Goal: Task Accomplishment & Management: Complete application form

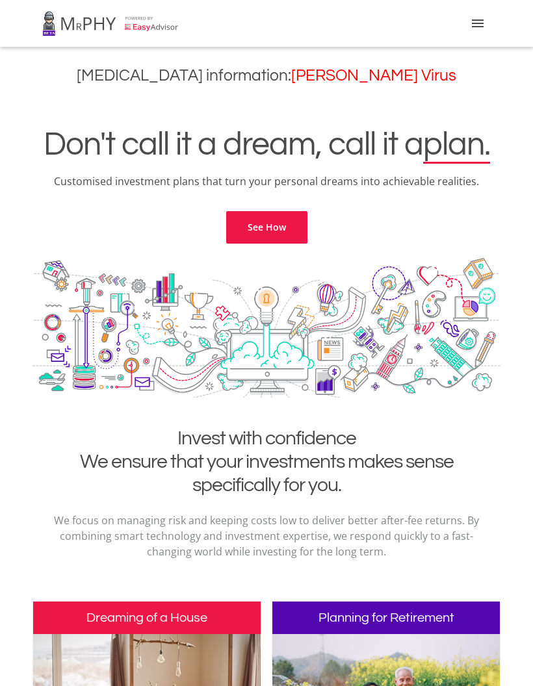
click at [490, 18] on button "menu" at bounding box center [477, 23] width 26 height 26
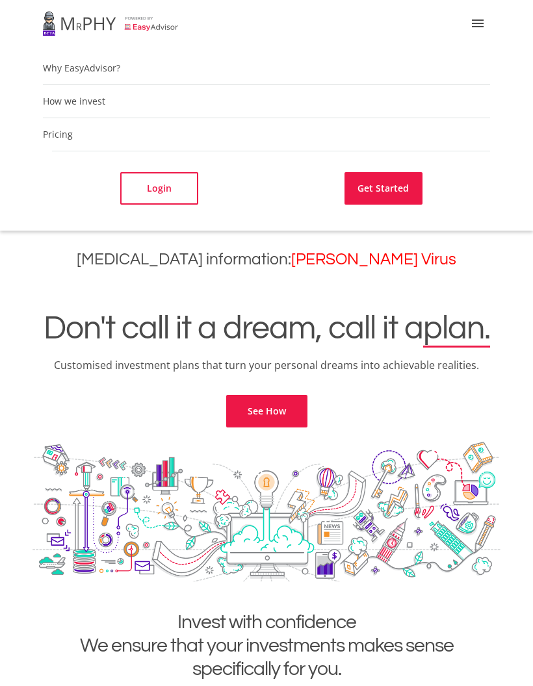
click at [175, 177] on link "Login" at bounding box center [159, 188] width 78 height 32
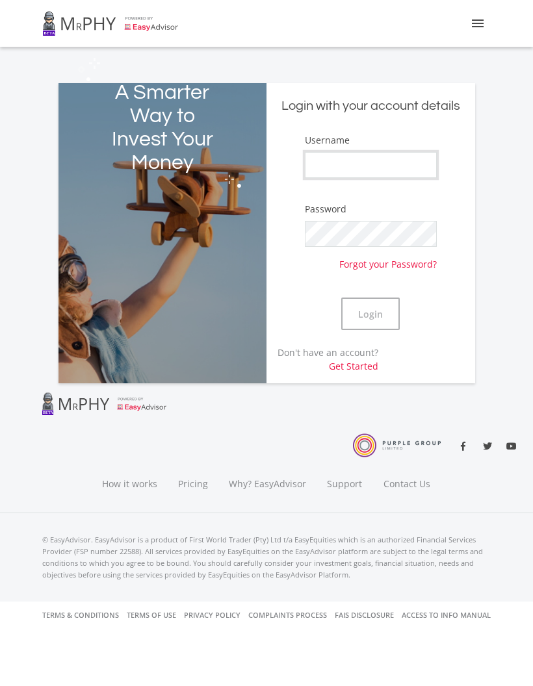
click at [388, 169] on input "Username" at bounding box center [371, 165] width 132 height 26
type input "Bjainodien"
click at [374, 310] on button "Login" at bounding box center [370, 313] width 58 height 32
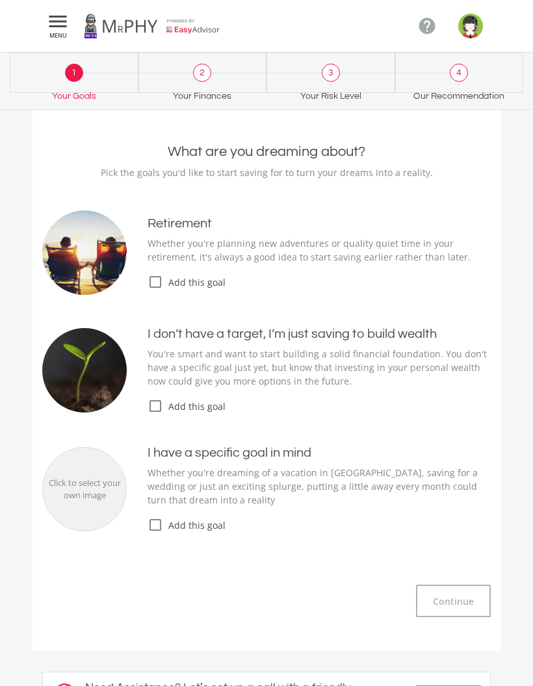
click at [158, 409] on icon "check_box_outline_blank" at bounding box center [155, 406] width 16 height 16
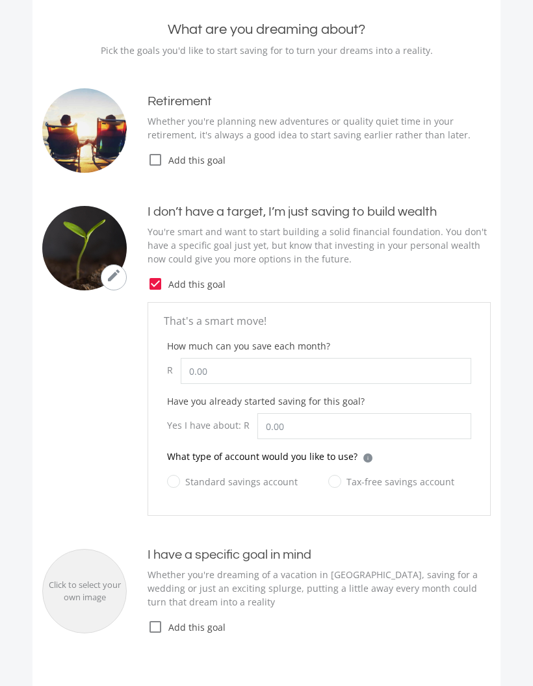
scroll to position [122, 0]
click at [159, 627] on icon "check_box_outline_blank" at bounding box center [155, 627] width 16 height 16
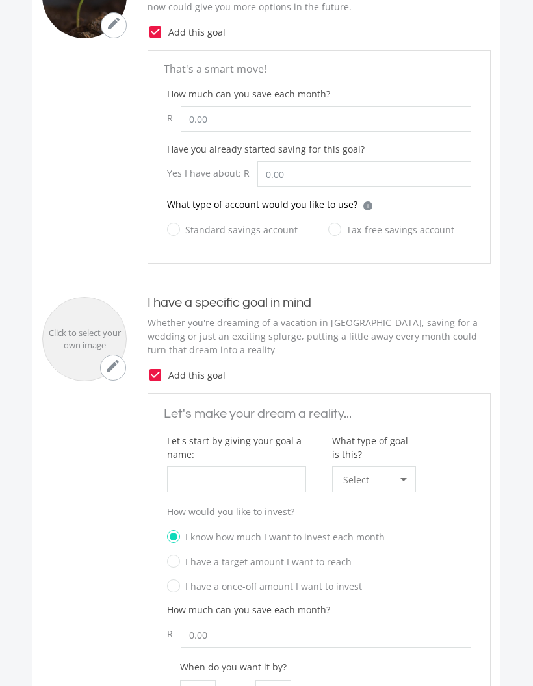
scroll to position [373, 0]
click at [248, 470] on input "What type of goal is this?" at bounding box center [236, 480] width 139 height 26
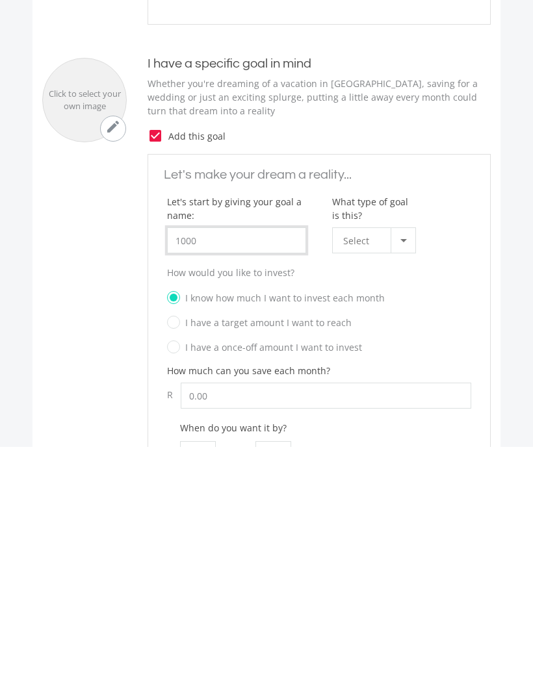
type input "1000"
click at [404, 468] on div at bounding box center [402, 480] width 25 height 25
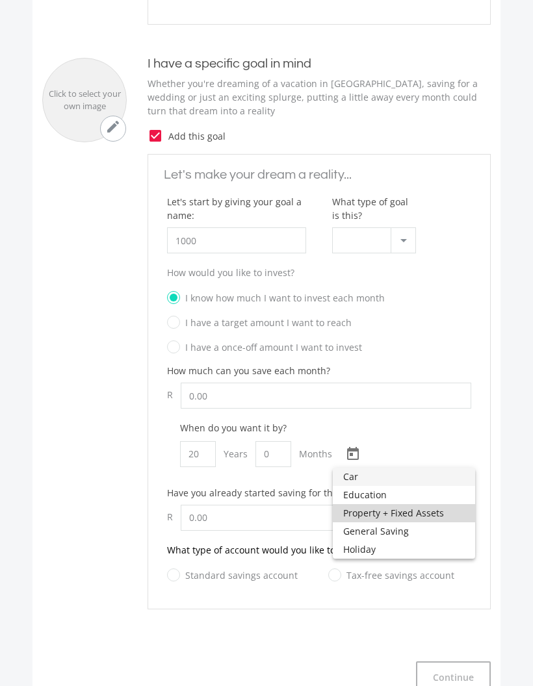
click at [406, 516] on span "Property + Fixed Assets" at bounding box center [403, 513] width 121 height 18
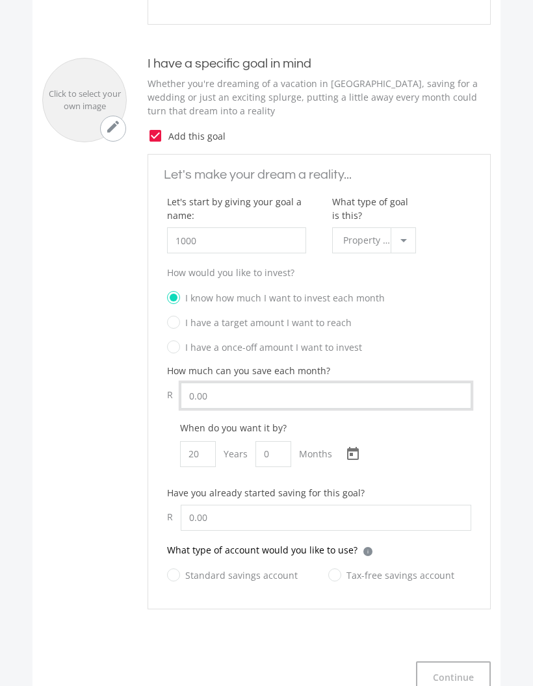
click at [258, 395] on input "0.00" at bounding box center [326, 396] width 290 height 26
click at [246, 240] on input "1000" at bounding box center [236, 240] width 139 height 26
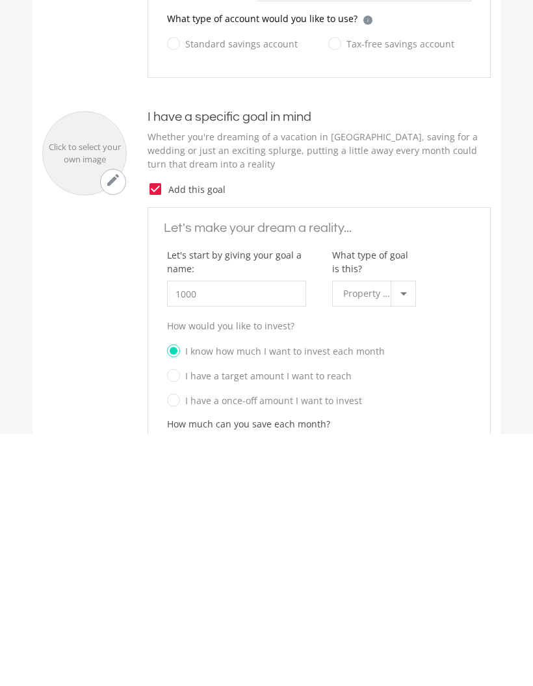
click at [210, 500] on div "Let's start by giving your goal a name: 1000" at bounding box center [236, 535] width 165 height 71
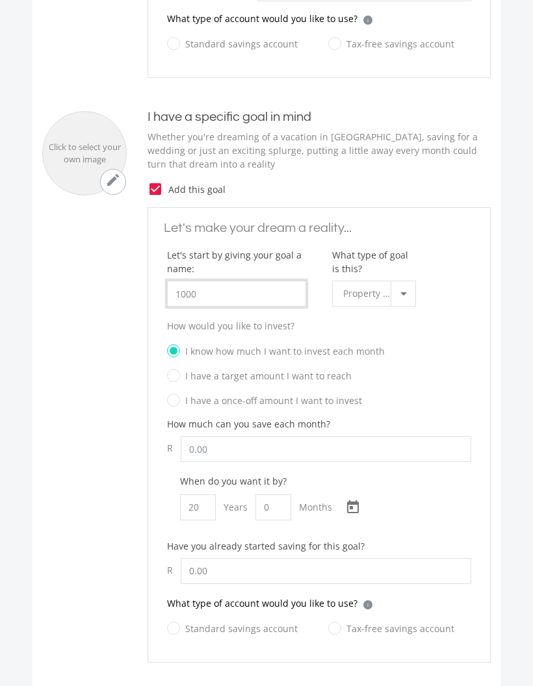
click at [211, 288] on input "1000" at bounding box center [236, 294] width 139 height 26
type input "1"
type input "Aspirations"
click at [253, 441] on input "How much can you save each month?" at bounding box center [326, 449] width 290 height 26
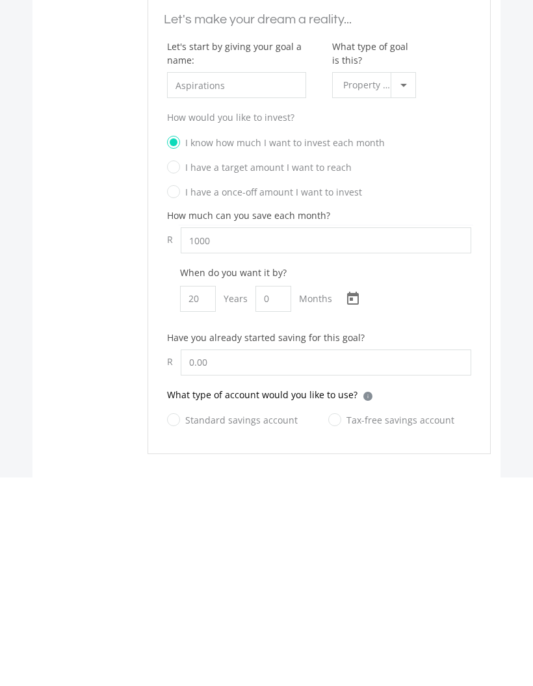
click at [464, 474] on div "When do you want it by? 20 Years 0 Months [DATE] Choose a date" at bounding box center [319, 506] width 304 height 64
type input "1,000.00"
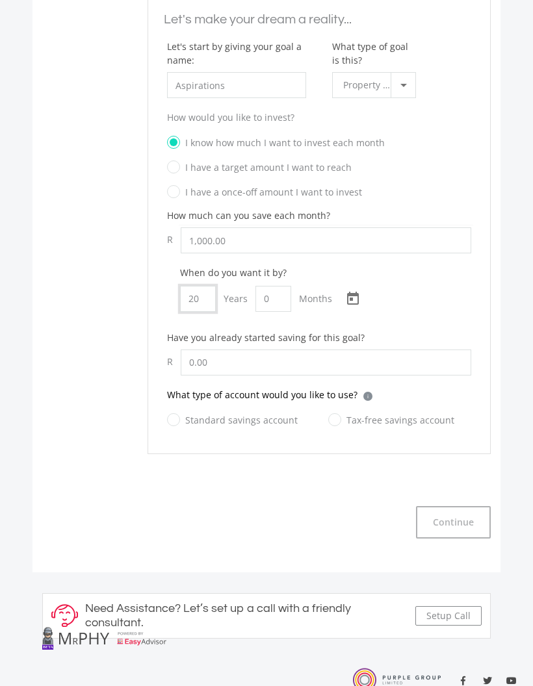
click at [203, 293] on input "20" at bounding box center [198, 299] width 36 height 26
type input "10"
click at [218, 369] on input "0.00" at bounding box center [326, 362] width 290 height 26
click at [177, 421] on label "Standard savings account" at bounding box center [232, 420] width 131 height 16
click at [177, 421] on input "Standard savings account" at bounding box center [219, 427] width 131 height 26
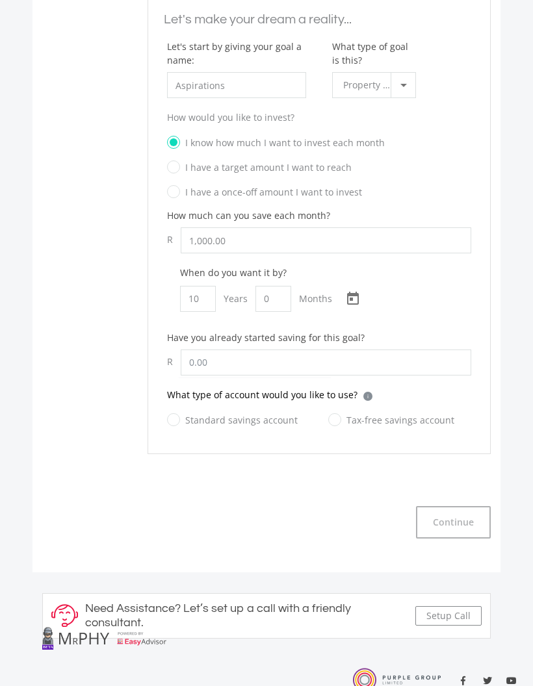
radio input "true"
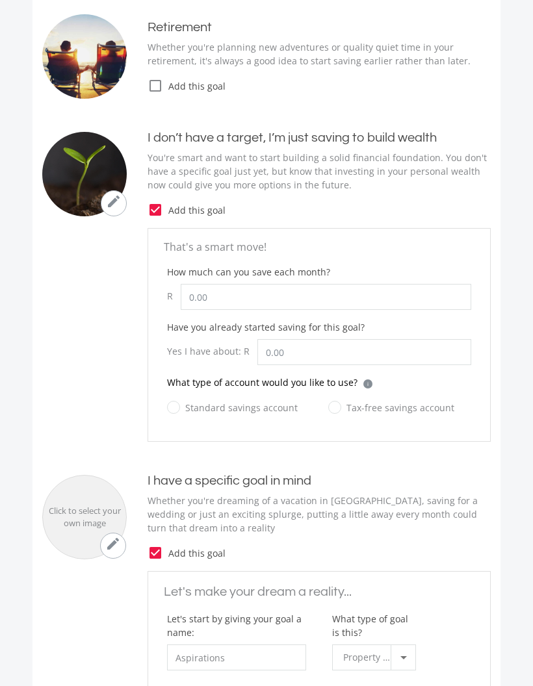
scroll to position [195, 0]
click at [251, 304] on input "How much can you save each month?" at bounding box center [326, 297] width 290 height 26
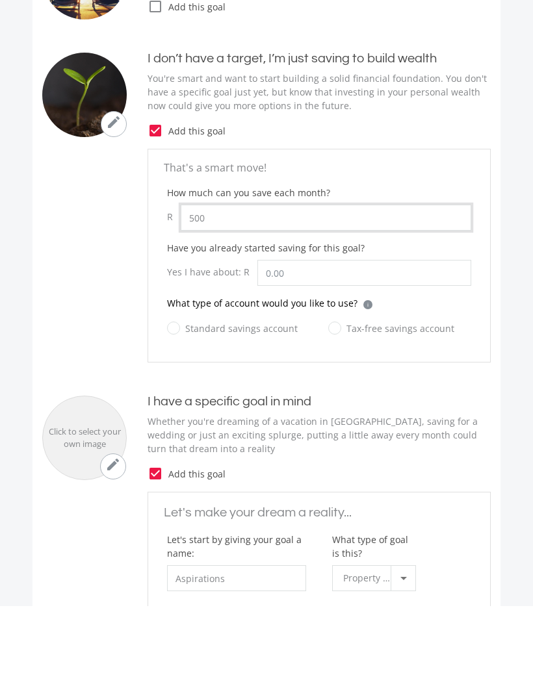
type input "500"
click at [338, 400] on label "Tax-free savings account" at bounding box center [391, 408] width 126 height 16
click at [338, 403] on input "Tax-free savings account" at bounding box center [378, 416] width 126 height 26
radio input "true"
type input "500.00"
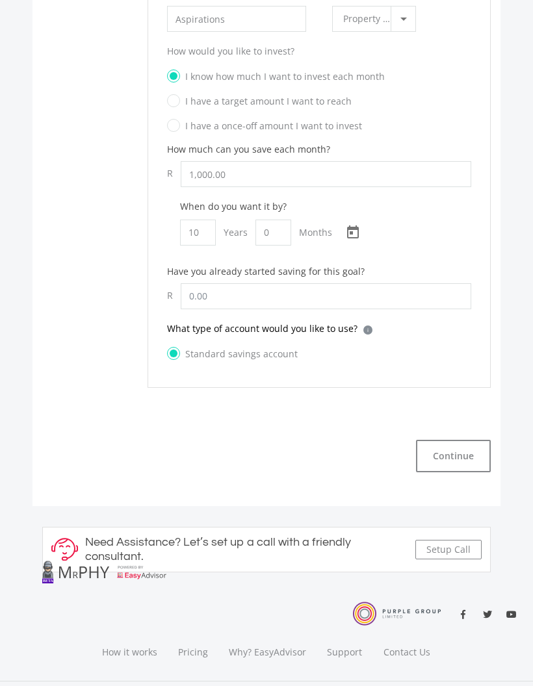
scroll to position [834, 0]
click at [457, 457] on button "Continue" at bounding box center [453, 456] width 75 height 32
